Goal: Navigation & Orientation: Understand site structure

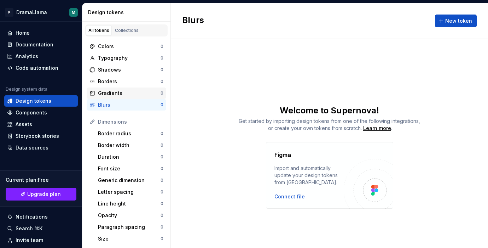
click at [127, 92] on div "Gradients" at bounding box center [129, 93] width 63 height 7
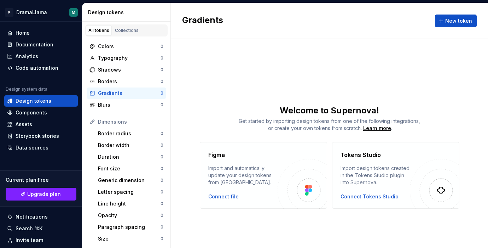
click at [127, 99] on div "Colors 0 Typography 0 Shadows 0 Borders 0 Gradients 0 Blurs 0" at bounding box center [127, 76] width 80 height 70
click at [127, 102] on div "Blurs" at bounding box center [129, 104] width 63 height 7
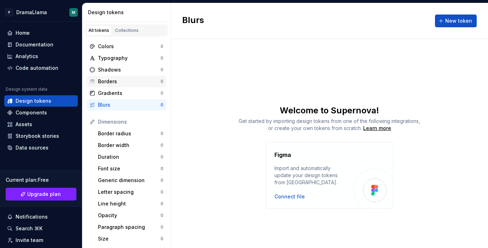
click at [130, 85] on div "Borders" at bounding box center [129, 81] width 63 height 7
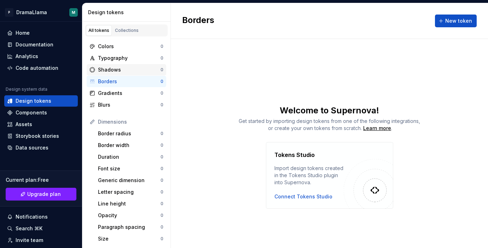
click at [134, 72] on div "Shadows" at bounding box center [129, 69] width 63 height 7
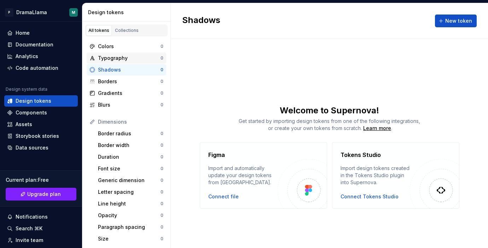
click at [138, 60] on div "Typography" at bounding box center [129, 58] width 63 height 7
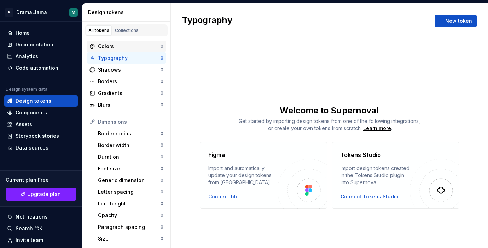
click at [139, 47] on div "Colors" at bounding box center [129, 46] width 63 height 7
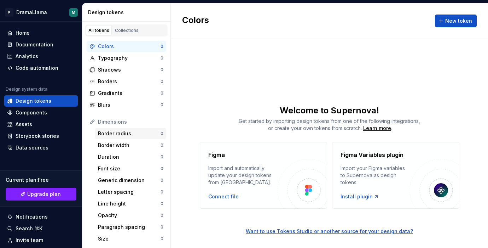
click at [135, 136] on div "Border radius" at bounding box center [129, 133] width 63 height 7
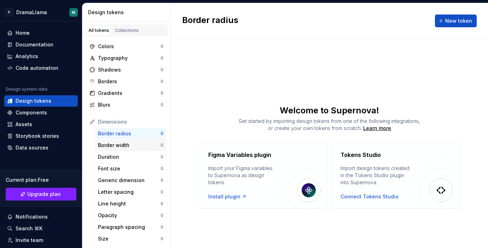
click at [134, 146] on div "Border width" at bounding box center [129, 145] width 63 height 7
